Goal: Check status: Check status

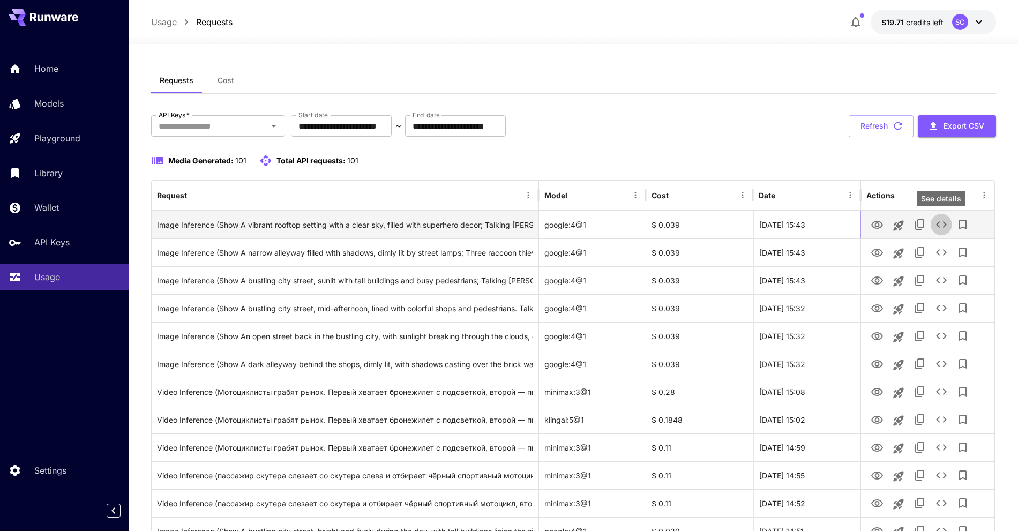
click at [943, 223] on icon "See details" at bounding box center [941, 224] width 13 height 13
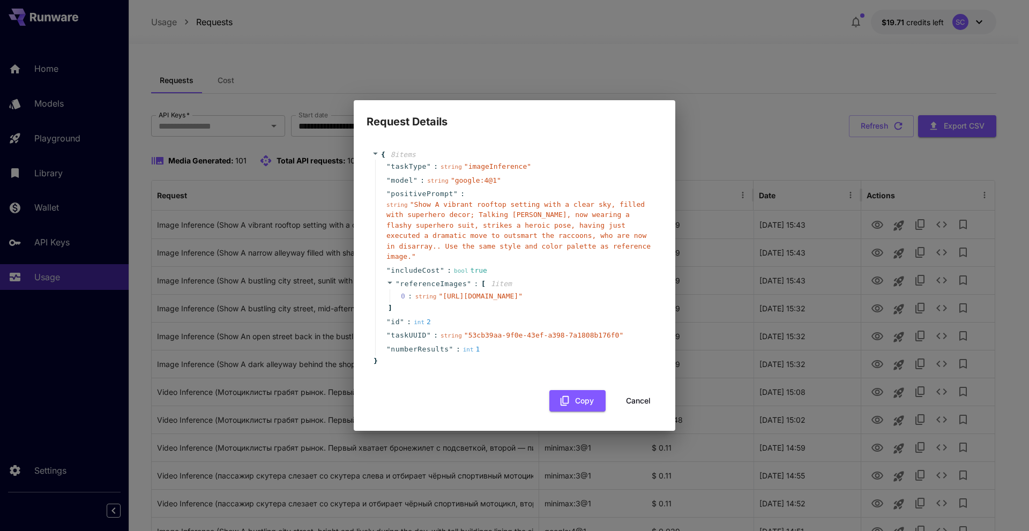
click at [487, 447] on div "Request Details { 8 item s " taskType " : string " imageInference " " model " :…" at bounding box center [514, 265] width 1029 height 531
click at [376, 150] on icon at bounding box center [375, 153] width 7 height 7
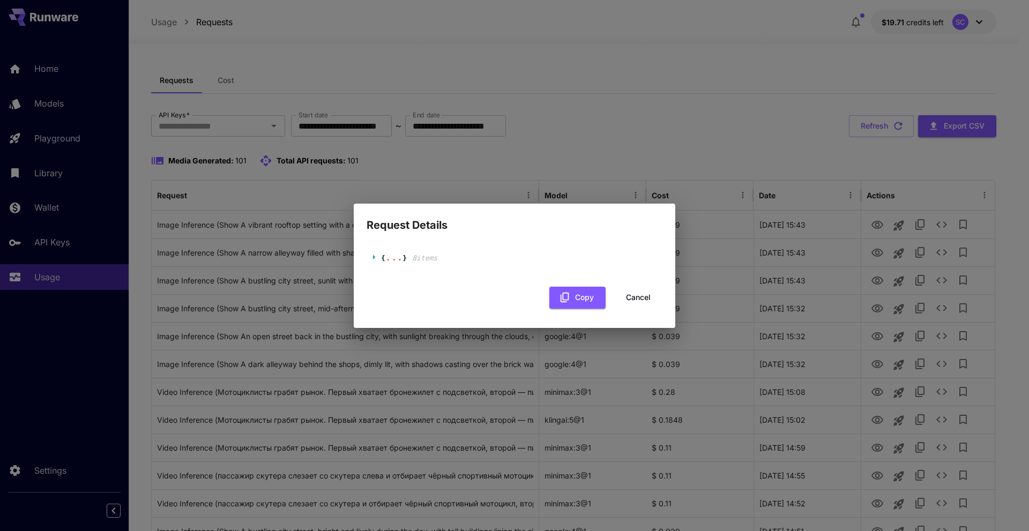
click at [375, 256] on icon at bounding box center [375, 256] width 7 height 7
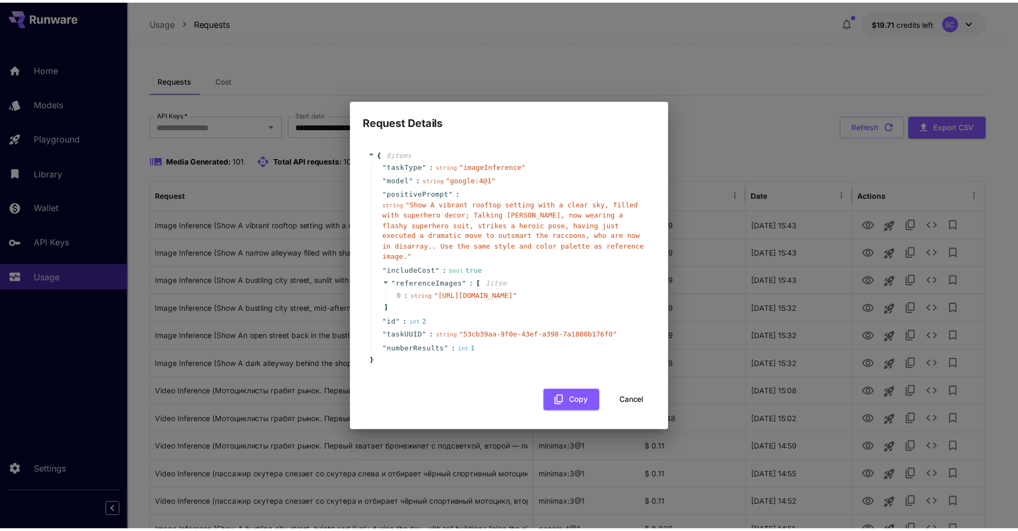
scroll to position [0, 156]
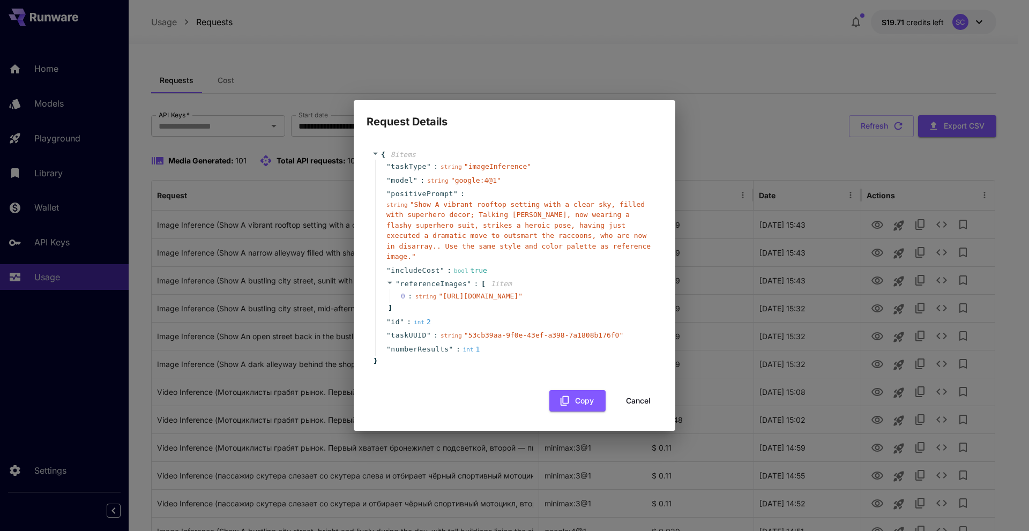
click at [614, 399] on button "Cancel" at bounding box center [638, 401] width 48 height 22
